Goal: Task Accomplishment & Management: Complete application form

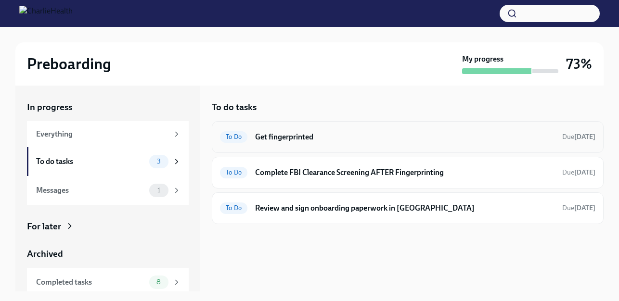
click at [297, 136] on h6 "Get fingerprinted" at bounding box center [404, 137] width 299 height 11
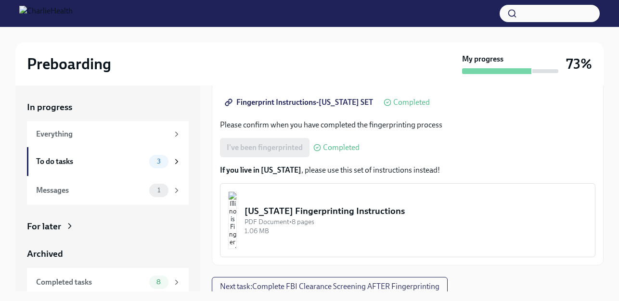
scroll to position [221, 0]
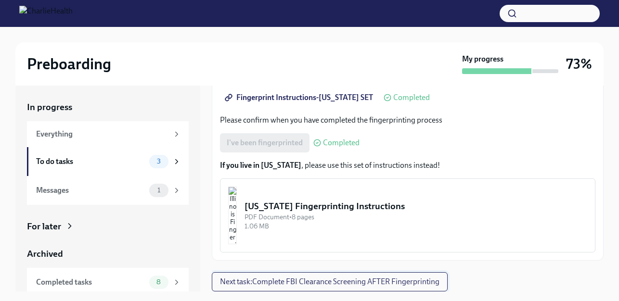
click at [326, 282] on span "Next task : Complete FBI Clearance Screening AFTER Fingerprinting" at bounding box center [330, 282] width 220 height 10
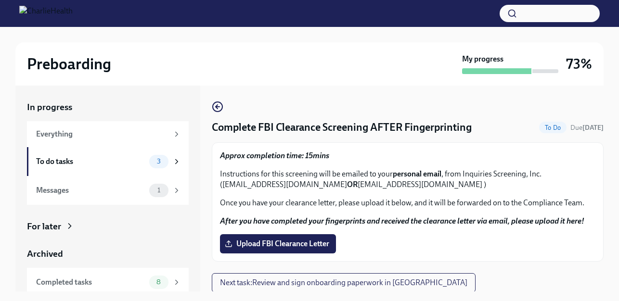
scroll to position [1, 0]
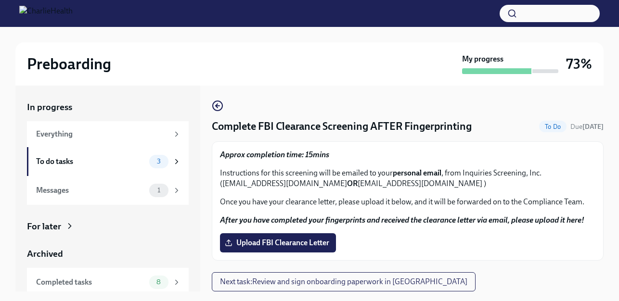
drag, startPoint x: 223, startPoint y: 179, endPoint x: 348, endPoint y: 182, distance: 124.3
click at [348, 182] on p "Instructions for this screening will be emailed to your personal email , from I…" at bounding box center [408, 178] width 376 height 21
drag, startPoint x: 348, startPoint y: 182, endPoint x: 300, endPoint y: 182, distance: 47.7
copy p "[EMAIL_ADDRESS][DOMAIN_NAME]"
click at [282, 238] on span "Upload FBI Clearance Letter" at bounding box center [278, 243] width 103 height 10
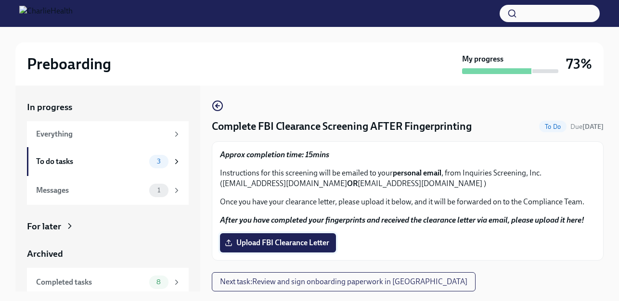
click at [0, 0] on input "Upload FBI Clearance Letter" at bounding box center [0, 0] width 0 height 0
click at [303, 237] on label "Upload FBI Clearance Letter" at bounding box center [278, 243] width 116 height 19
click at [0, 0] on input "Upload FBI Clearance Letter" at bounding box center [0, 0] width 0 height 0
click at [305, 72] on div "Preboarding" at bounding box center [242, 63] width 431 height 19
click at [294, 240] on span "Upload FBI Clearance Letter" at bounding box center [278, 243] width 103 height 10
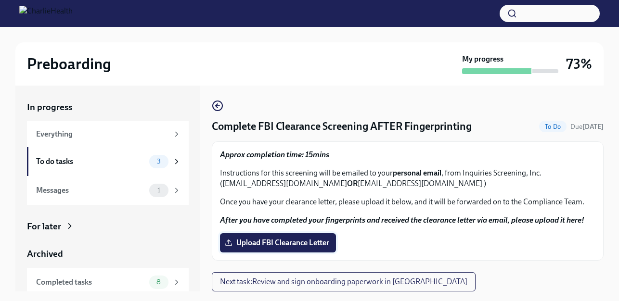
click at [0, 0] on input "Upload FBI Clearance Letter" at bounding box center [0, 0] width 0 height 0
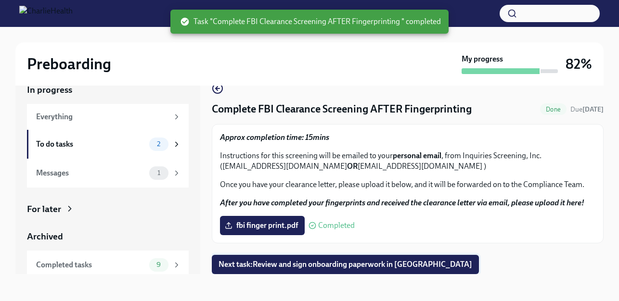
click at [320, 262] on span "Next task : Review and sign onboarding paperwork in [GEOGRAPHIC_DATA]" at bounding box center [346, 265] width 254 height 10
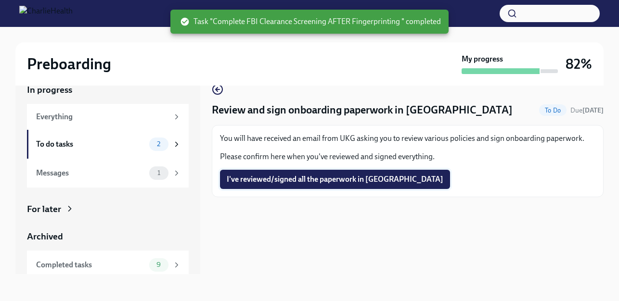
click at [276, 176] on span "I've reviewed/signed all the paperwork in [GEOGRAPHIC_DATA]" at bounding box center [335, 180] width 217 height 10
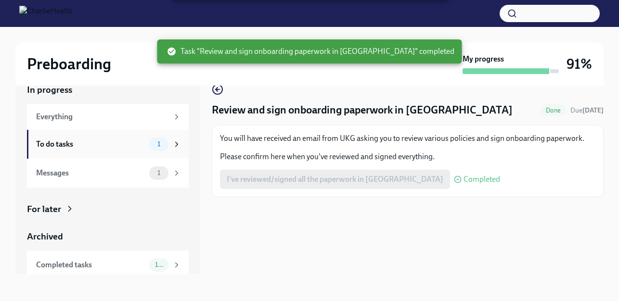
click at [91, 140] on div "To do tasks" at bounding box center [90, 144] width 109 height 11
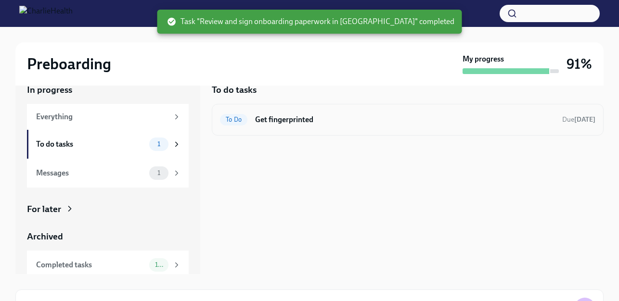
click at [338, 126] on div "To Do Get fingerprinted Due [DATE]" at bounding box center [408, 119] width 376 height 15
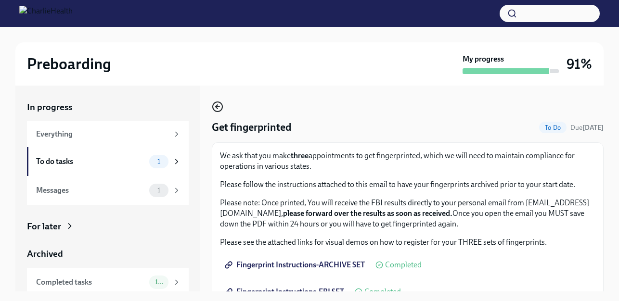
click at [221, 108] on icon "button" at bounding box center [218, 107] width 12 height 12
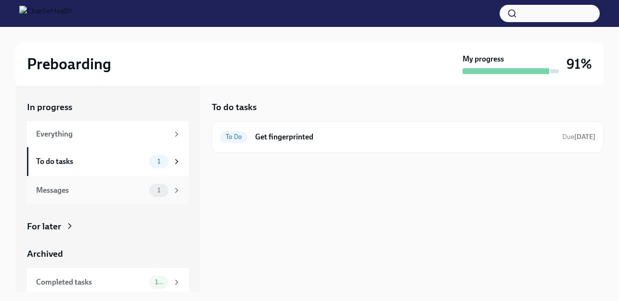
click at [108, 189] on div "Messages" at bounding box center [90, 190] width 109 height 11
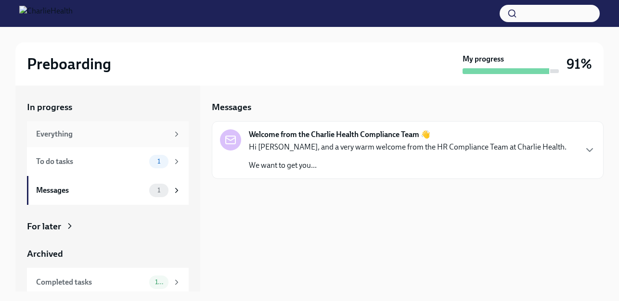
click at [65, 133] on div "Everything" at bounding box center [102, 134] width 132 height 11
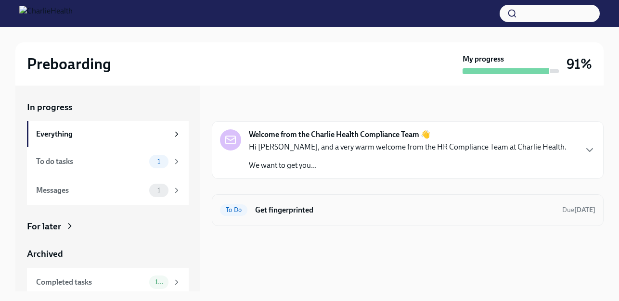
click at [377, 208] on h6 "Get fingerprinted" at bounding box center [404, 210] width 299 height 11
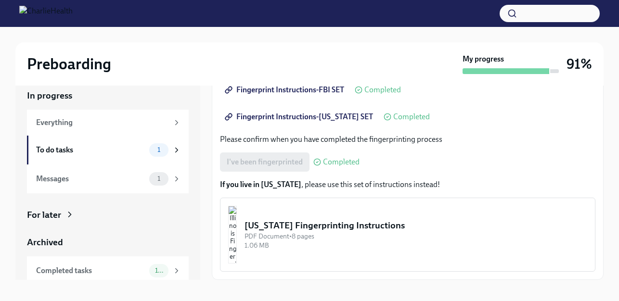
scroll to position [17, 0]
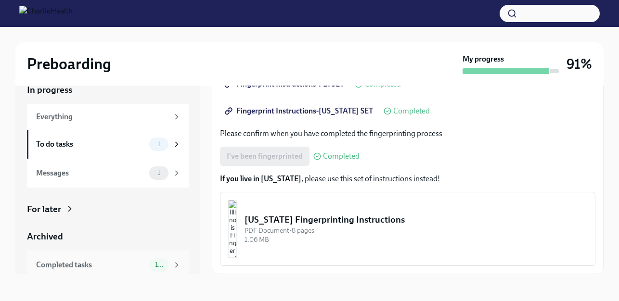
click at [149, 264] on span "10" at bounding box center [158, 264] width 19 height 7
